Goal: Task Accomplishment & Management: Manage account settings

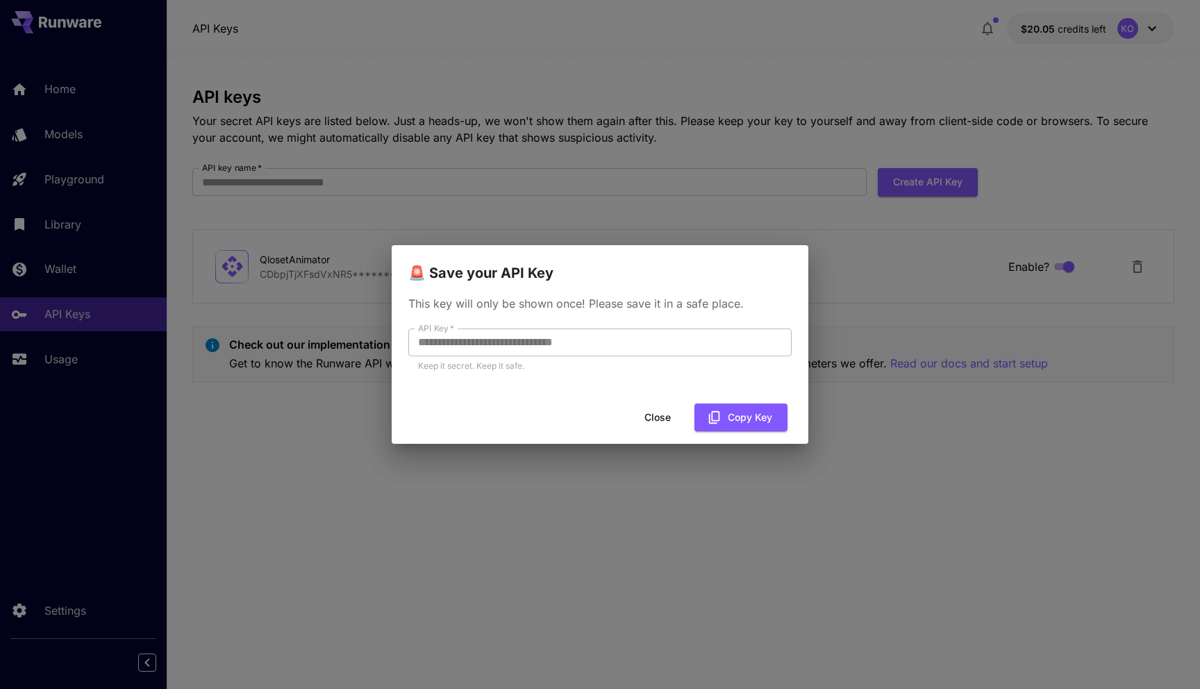
click at [659, 99] on div "**********" at bounding box center [600, 344] width 1200 height 689
click at [652, 418] on button "Close" at bounding box center [657, 417] width 62 height 28
